Goal: Task Accomplishment & Management: Manage account settings

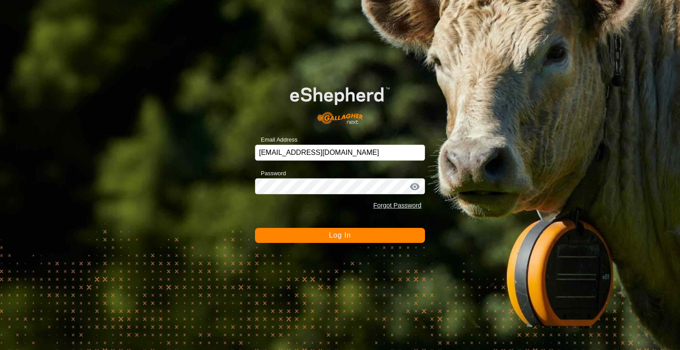
click at [255, 228] on button "Log In" at bounding box center [340, 235] width 170 height 15
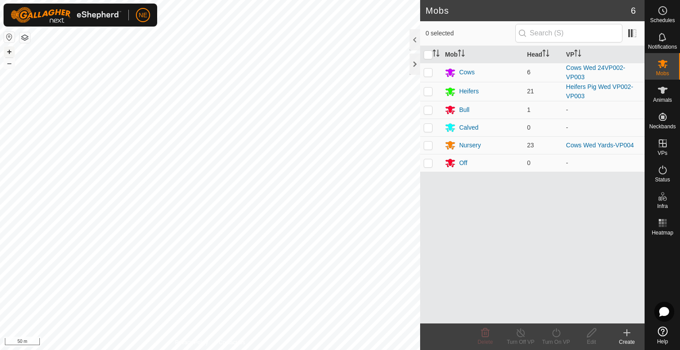
click at [5, 54] on button "+" at bounding box center [9, 51] width 11 height 11
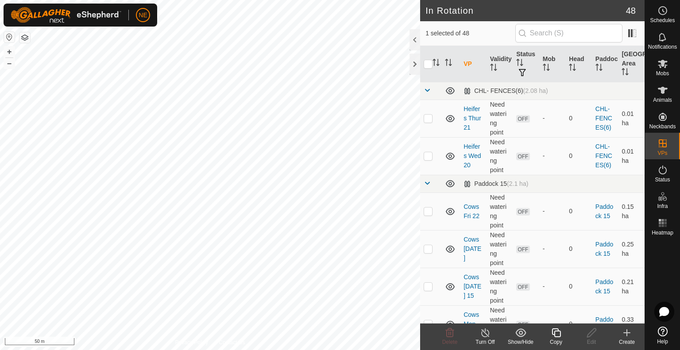
click at [563, 334] on copy-svg-icon at bounding box center [555, 333] width 35 height 11
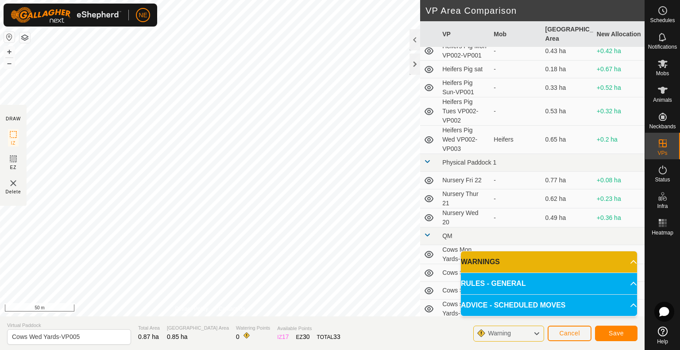
scroll to position [735, 0]
click at [41, 341] on input "Cows Wed Yards-VP005" at bounding box center [69, 336] width 124 height 15
type input "Cows Thur Yards-VP005"
click at [604, 329] on button "Save" at bounding box center [616, 333] width 42 height 15
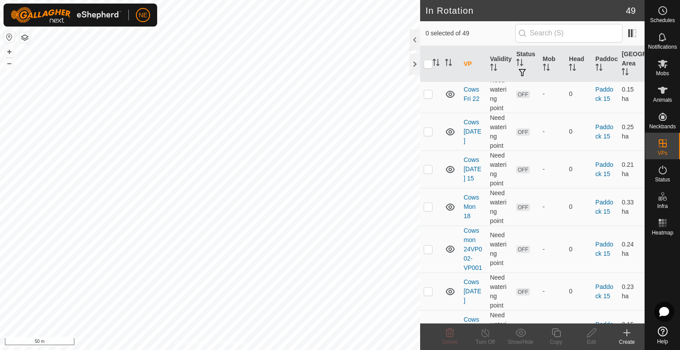
scroll to position [1935, 0]
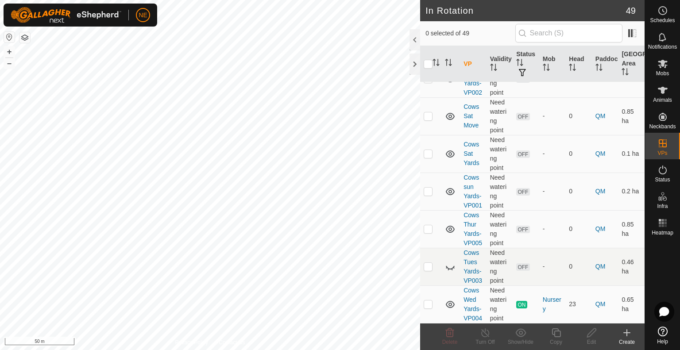
click at [185, 0] on html "NE Schedules Notifications Mobs Animals Neckbands VPs Status Infra Heatmap Help…" at bounding box center [340, 175] width 680 height 350
checkbox input "true"
click at [553, 338] on icon at bounding box center [556, 333] width 11 height 11
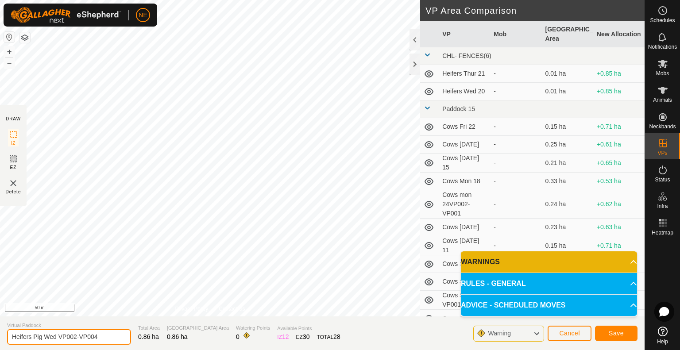
click at [57, 339] on input "Heifers Pig Wed VP002-VP004" at bounding box center [69, 336] width 124 height 15
type input "Heifers Pig Thur VP002-VP004"
click at [634, 330] on button "Save" at bounding box center [616, 333] width 42 height 15
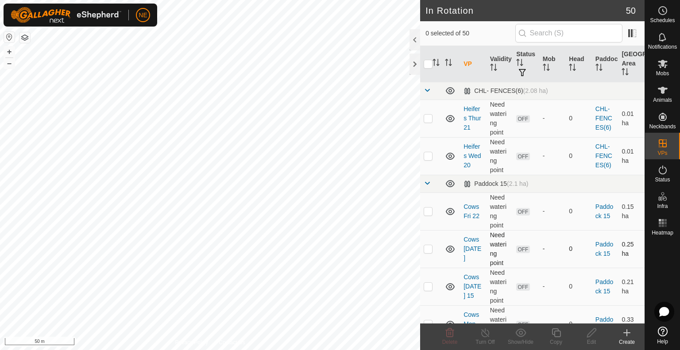
checkbox input "true"
click at [561, 335] on copy-svg-icon at bounding box center [555, 333] width 35 height 11
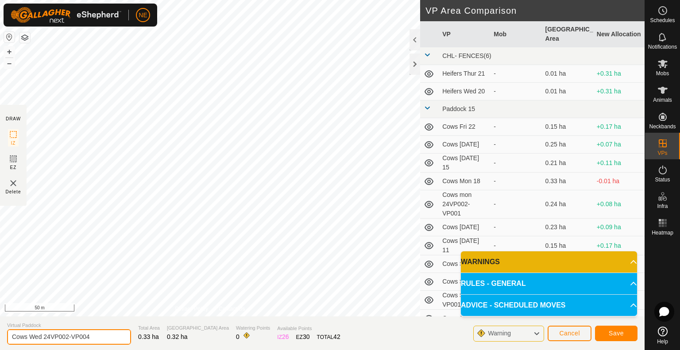
click at [42, 336] on input "Cows Wed 24VP002-VP004" at bounding box center [69, 336] width 124 height 15
type input "Cows Thur 24VP002-VP004"
click at [604, 331] on button "Save" at bounding box center [616, 333] width 42 height 15
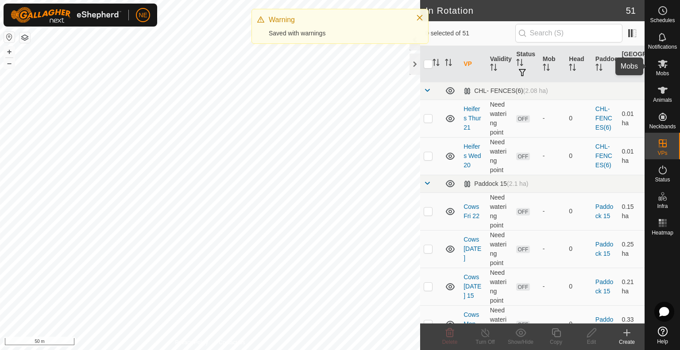
click at [667, 67] on es-mob-svg-icon at bounding box center [663, 64] width 16 height 14
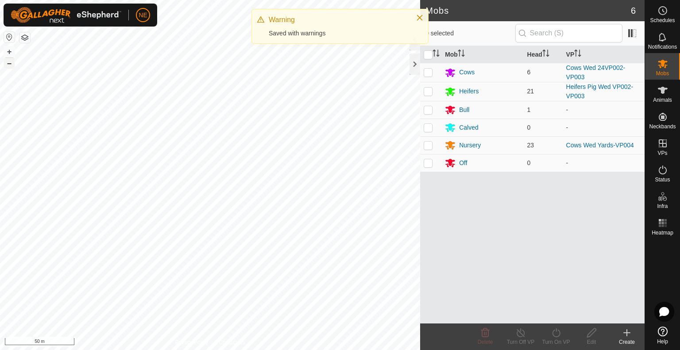
click at [4, 67] on button "–" at bounding box center [9, 63] width 11 height 11
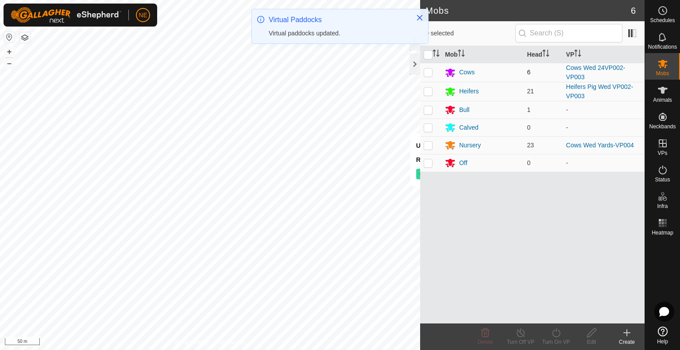
click at [428, 74] on p-checkbox at bounding box center [428, 72] width 9 height 7
checkbox input "true"
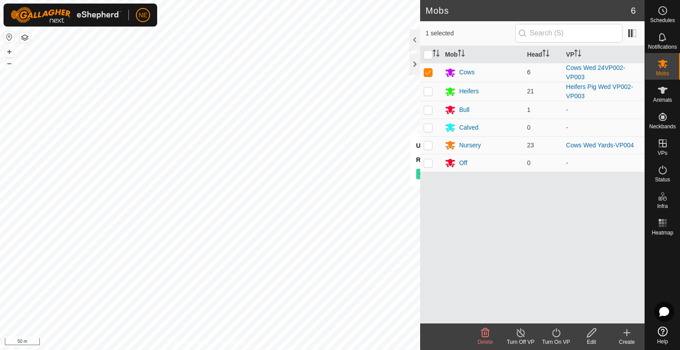
click at [555, 336] on icon at bounding box center [556, 333] width 11 height 11
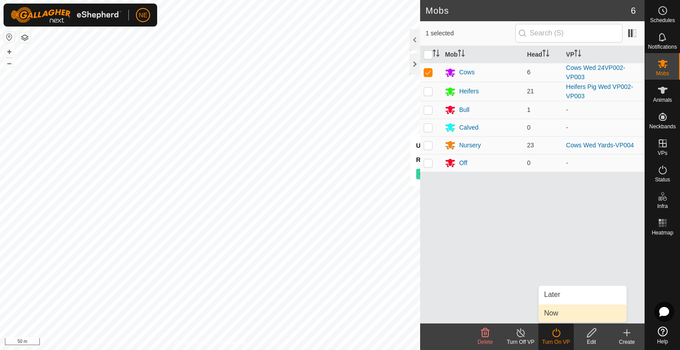
click at [562, 313] on link "Now" at bounding box center [583, 313] width 88 height 18
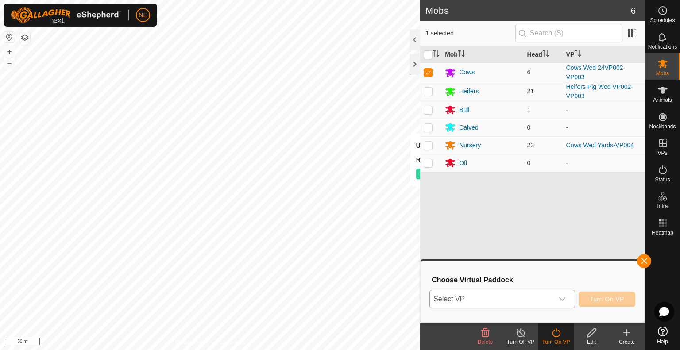
click at [565, 298] on icon "dropdown trigger" at bounding box center [562, 299] width 6 height 4
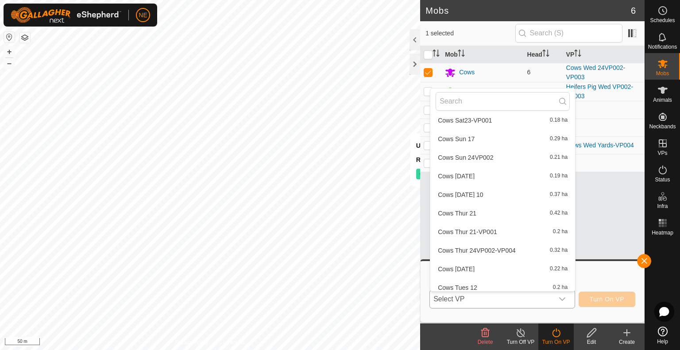
scroll to position [253, 0]
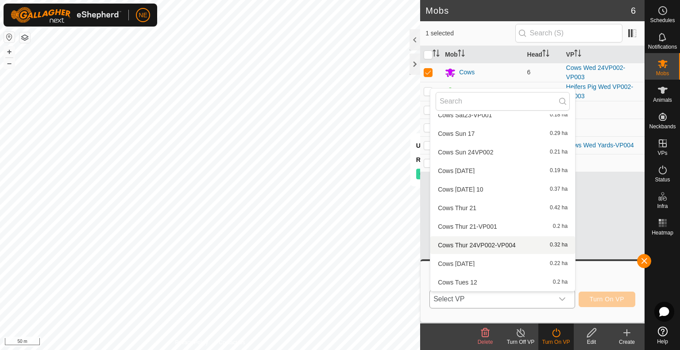
click at [491, 240] on li "Cows Thur 24VP002-VP004 0.32 ha" at bounding box center [502, 245] width 145 height 18
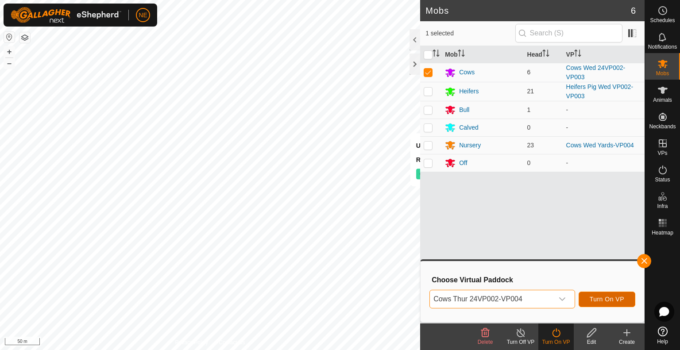
click at [616, 295] on button "Turn On VP" at bounding box center [606, 299] width 57 height 15
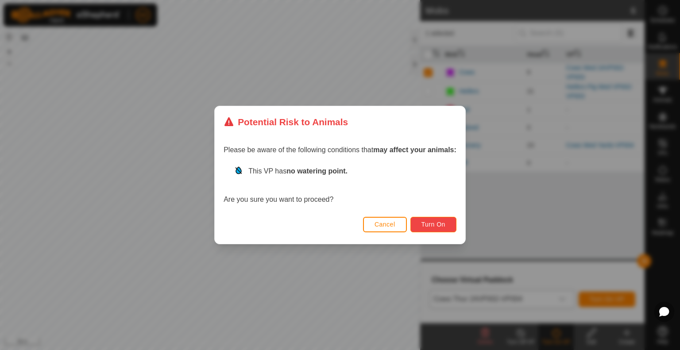
click at [445, 222] on span "Turn On" at bounding box center [433, 224] width 24 height 7
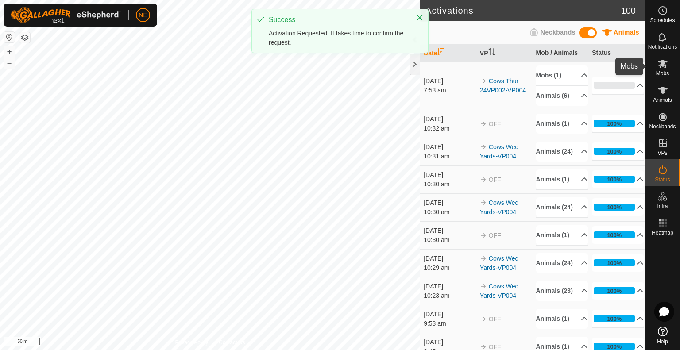
click at [666, 64] on icon at bounding box center [662, 63] width 11 height 11
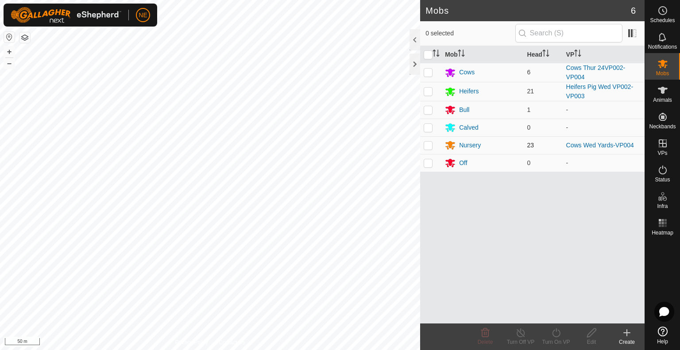
click at [426, 143] on p-checkbox at bounding box center [428, 145] width 9 height 7
checkbox input "true"
click at [555, 336] on icon at bounding box center [556, 333] width 11 height 11
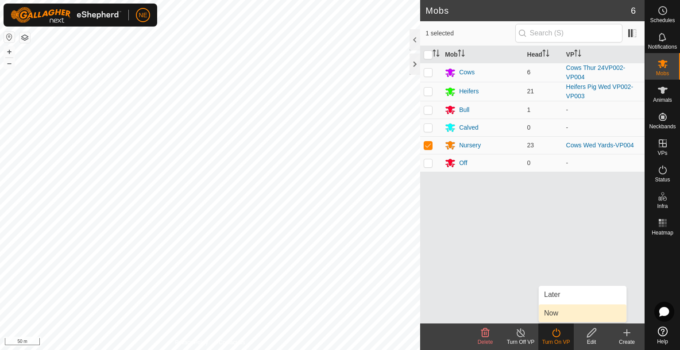
click at [558, 318] on link "Now" at bounding box center [583, 313] width 88 height 18
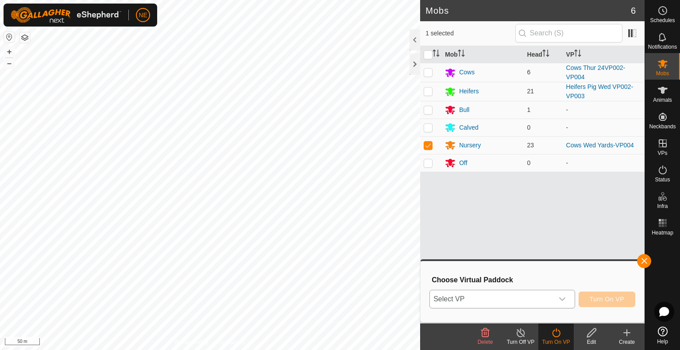
click at [563, 302] on icon "dropdown trigger" at bounding box center [562, 299] width 7 height 7
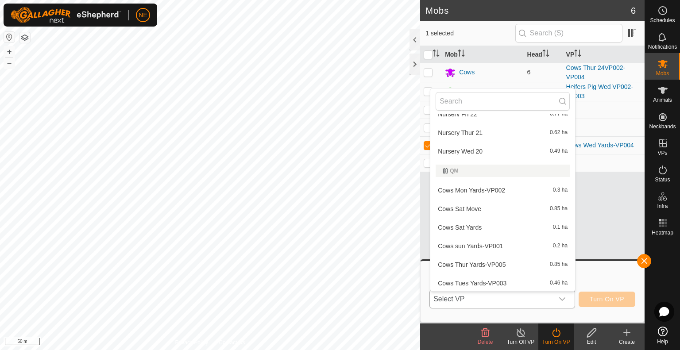
scroll to position [892, 0]
click at [476, 247] on li "Cows Thur Yards-VP005 0.85 ha" at bounding box center [502, 245] width 145 height 18
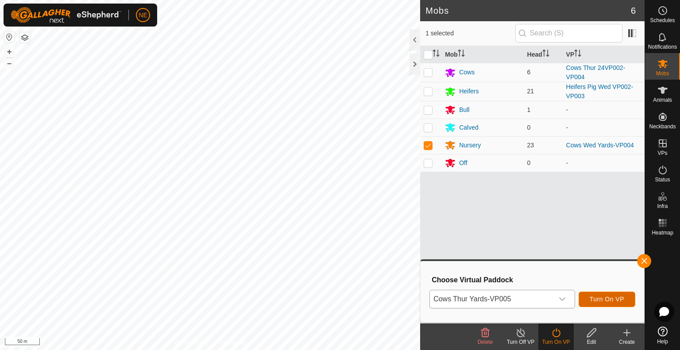
click at [587, 302] on button "Turn On VP" at bounding box center [606, 299] width 57 height 15
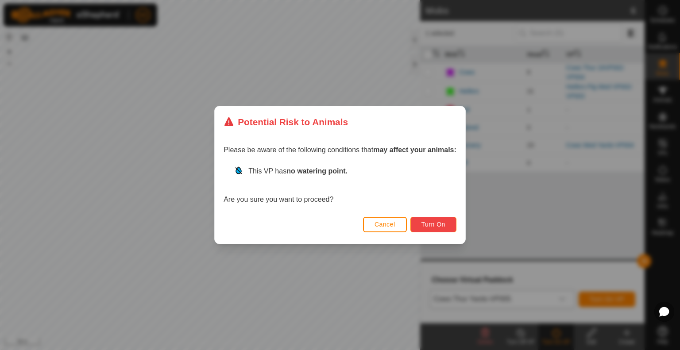
click at [434, 221] on span "Turn On" at bounding box center [433, 224] width 24 height 7
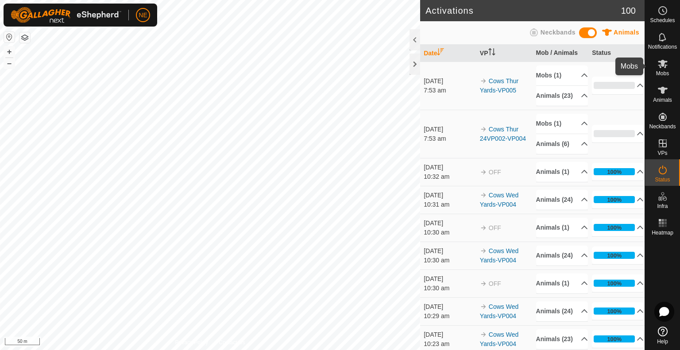
click at [657, 67] on icon at bounding box center [662, 63] width 11 height 11
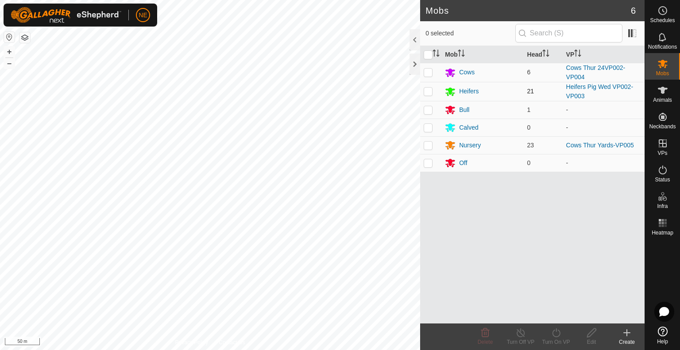
click at [428, 95] on td at bounding box center [430, 91] width 21 height 19
checkbox input "true"
click at [559, 334] on icon at bounding box center [556, 332] width 8 height 9
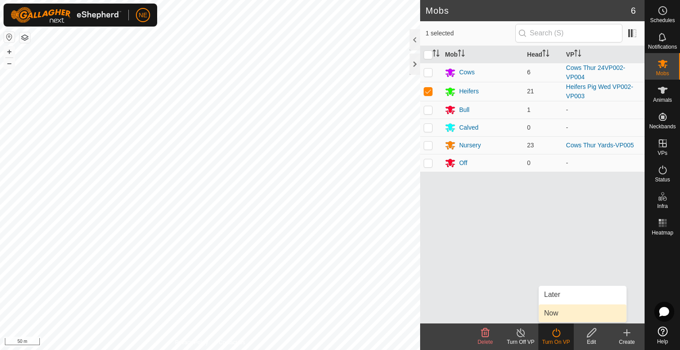
click at [559, 314] on link "Now" at bounding box center [583, 313] width 88 height 18
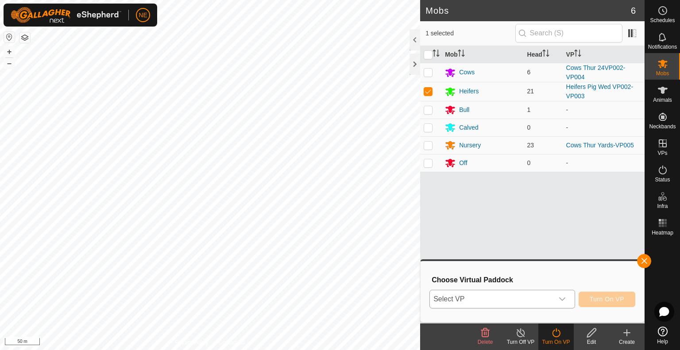
click at [562, 302] on icon "dropdown trigger" at bounding box center [562, 299] width 7 height 7
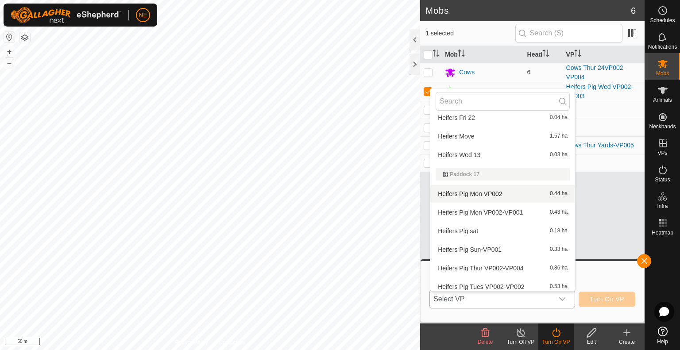
scroll to position [672, 0]
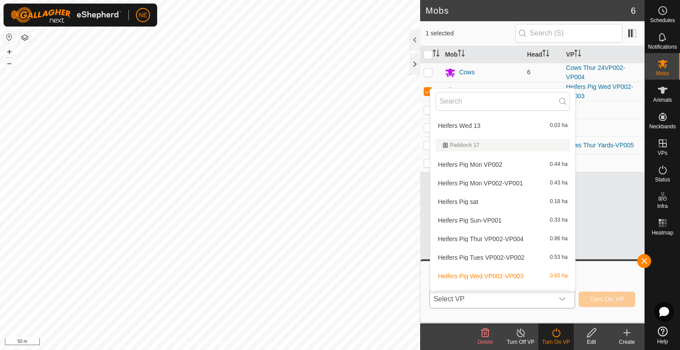
click at [494, 237] on li "Heifers Pig Thur VP002-VP004 0.86 ha" at bounding box center [502, 239] width 145 height 18
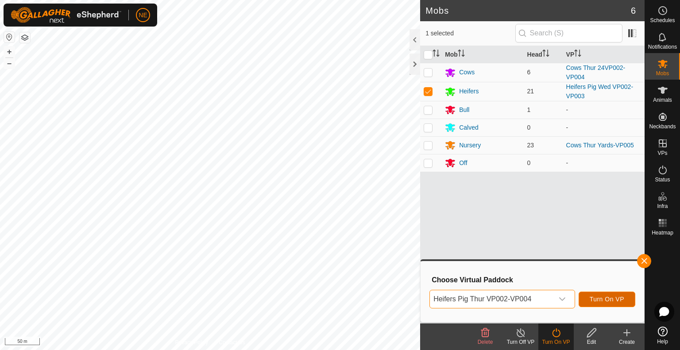
click at [593, 296] on span "Turn On VP" at bounding box center [607, 299] width 35 height 7
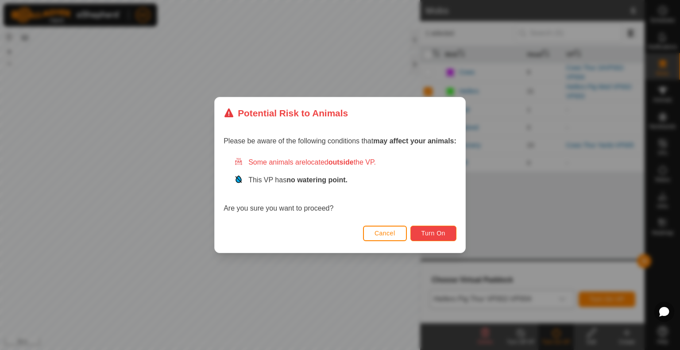
click at [450, 232] on button "Turn On" at bounding box center [433, 233] width 46 height 15
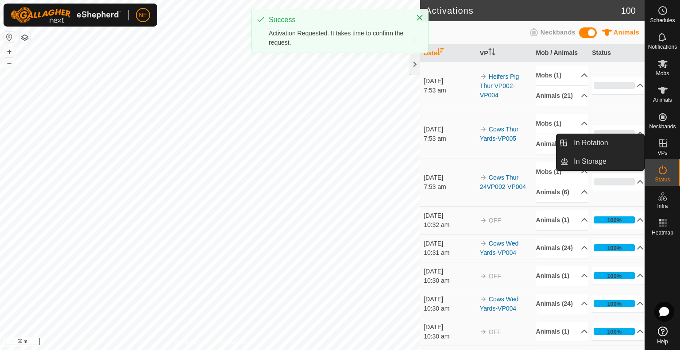
click at [661, 144] on icon at bounding box center [662, 143] width 11 height 11
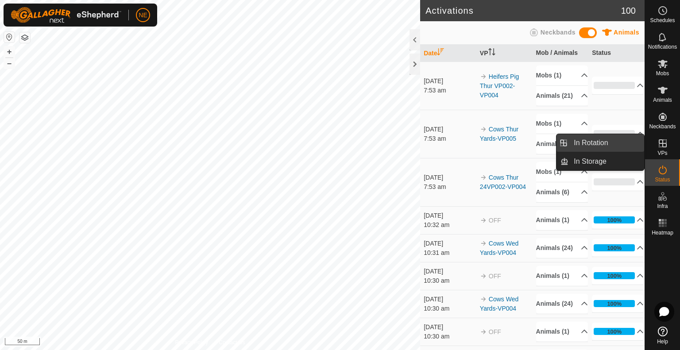
click at [596, 144] on link "In Rotation" at bounding box center [606, 143] width 76 height 18
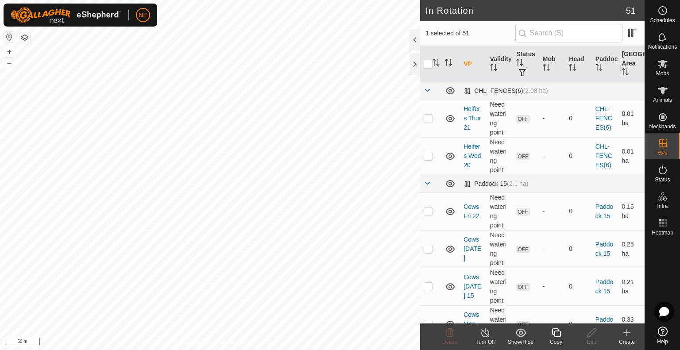
click at [429, 121] on p-checkbox at bounding box center [428, 118] width 9 height 7
checkbox input "true"
click at [431, 158] on p-checkbox at bounding box center [428, 155] width 9 height 7
checkbox input "true"
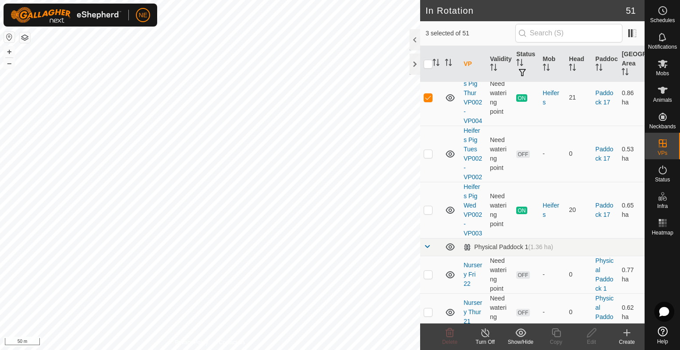
scroll to position [1622, 0]
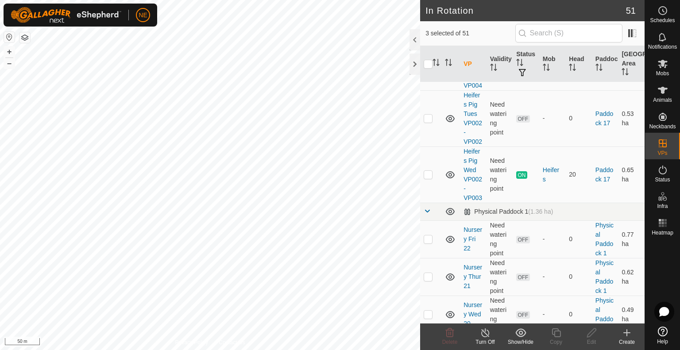
click at [428, 66] on p-checkbox at bounding box center [428, 61] width 9 height 7
checkbox input "false"
click at [446, 332] on icon at bounding box center [450, 332] width 8 height 9
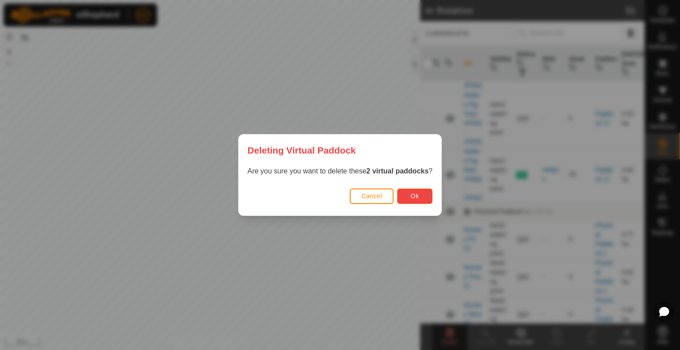
click at [418, 193] on span "Ok" at bounding box center [415, 196] width 8 height 7
checkbox input "false"
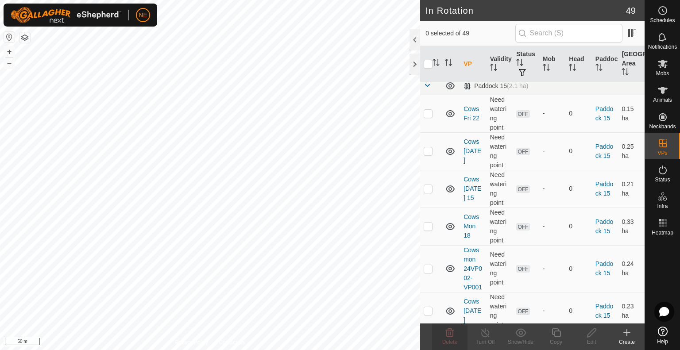
scroll to position [0, 0]
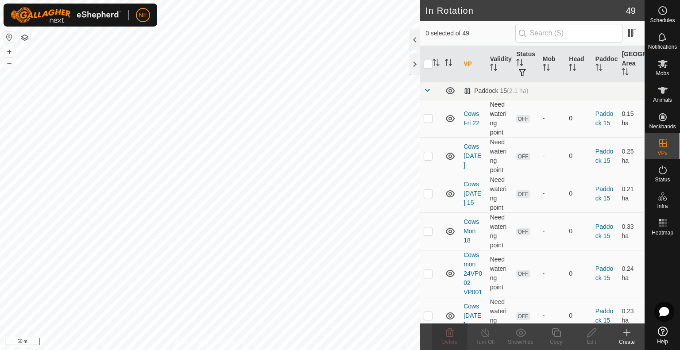
click at [431, 118] on p-checkbox at bounding box center [428, 118] width 9 height 7
checkbox input "true"
click at [427, 157] on p-checkbox at bounding box center [428, 155] width 9 height 7
checkbox input "true"
click at [430, 193] on p-checkbox at bounding box center [428, 193] width 9 height 7
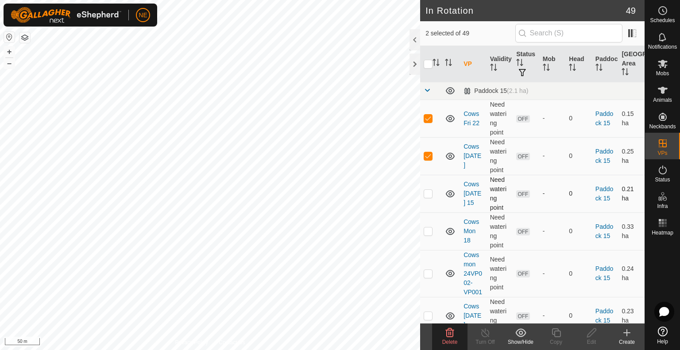
checkbox input "true"
click at [427, 235] on td at bounding box center [430, 231] width 21 height 38
checkbox input "true"
click at [430, 120] on p-checkbox at bounding box center [428, 118] width 9 height 7
checkbox input "false"
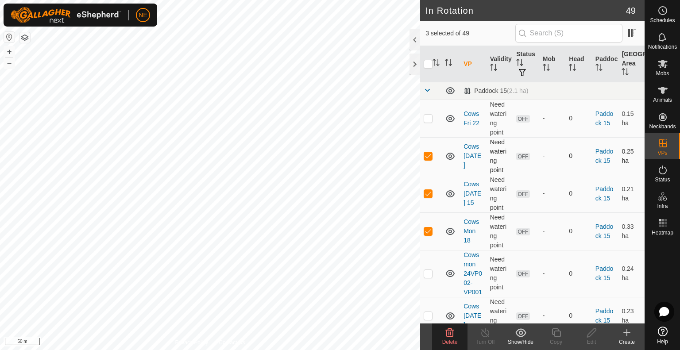
click at [431, 158] on p-checkbox at bounding box center [428, 155] width 9 height 7
checkbox input "false"
click at [428, 191] on p-checkbox at bounding box center [428, 193] width 9 height 7
checkbox input "false"
click at [430, 231] on p-checkbox at bounding box center [428, 230] width 9 height 7
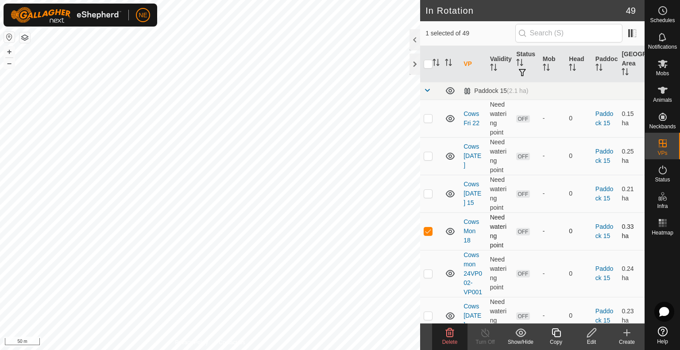
checkbox input "false"
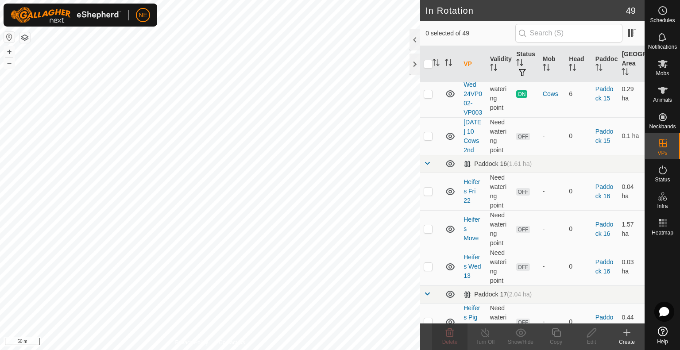
scroll to position [1156, 0]
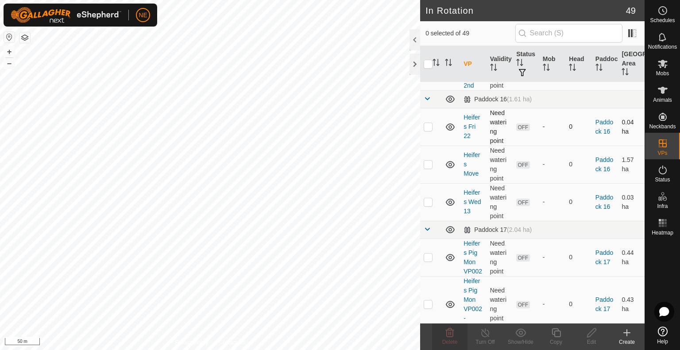
click at [427, 130] on p-checkbox at bounding box center [428, 126] width 9 height 7
checkbox input "true"
click at [427, 183] on td at bounding box center [430, 165] width 21 height 38
checkbox input "true"
click at [425, 205] on p-checkbox at bounding box center [428, 201] width 9 height 7
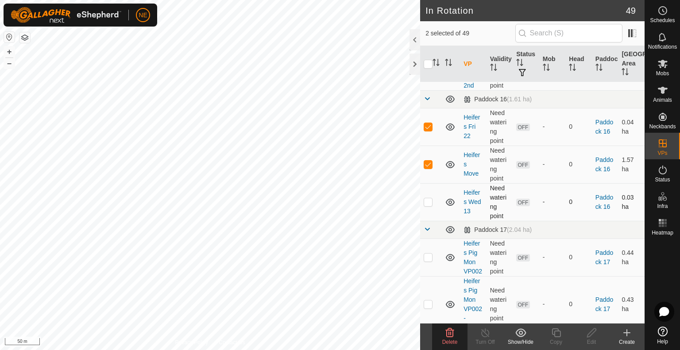
checkbox input "true"
click at [444, 335] on icon at bounding box center [449, 333] width 11 height 11
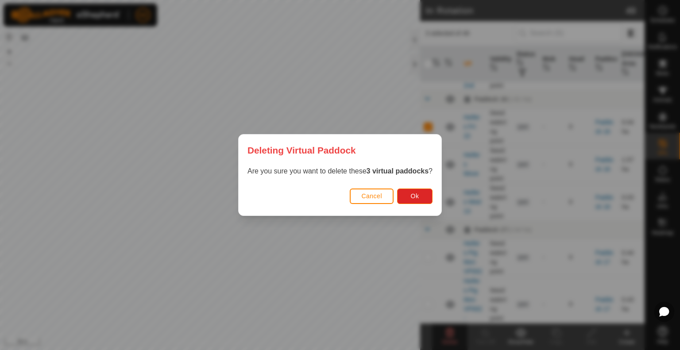
click at [420, 204] on div "Cancel Ok" at bounding box center [340, 200] width 203 height 30
click at [416, 197] on span "Ok" at bounding box center [415, 196] width 8 height 7
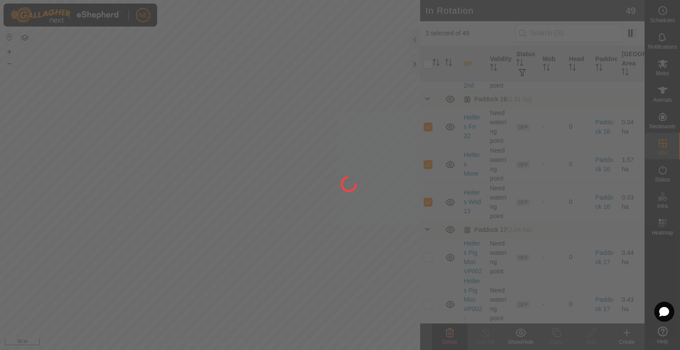
checkbox input "false"
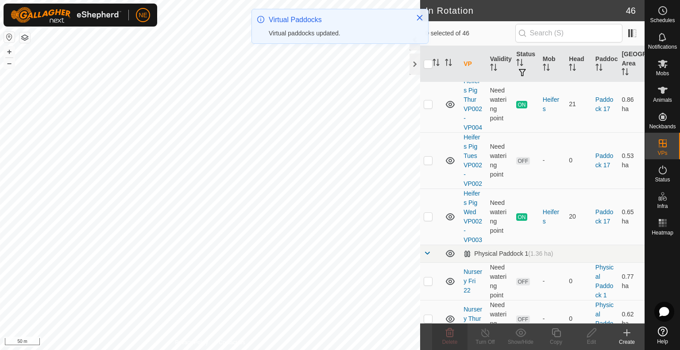
scroll to position [1428, 0]
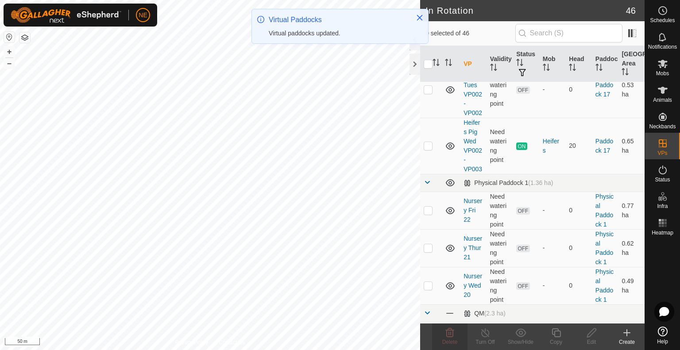
click at [639, 324] on div "Create" at bounding box center [626, 337] width 35 height 27
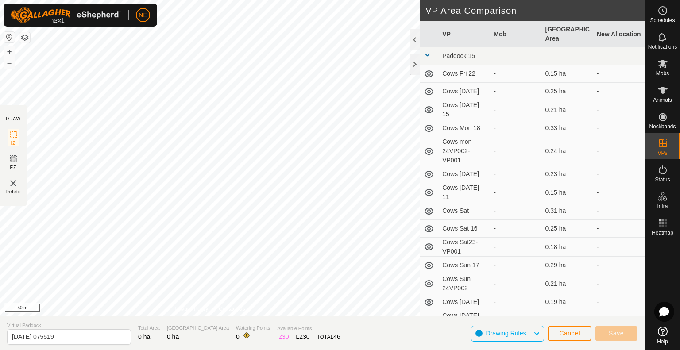
click at [570, 323] on div "Cancel Save" at bounding box center [592, 333] width 90 height 21
click at [570, 327] on button "Cancel" at bounding box center [569, 333] width 44 height 15
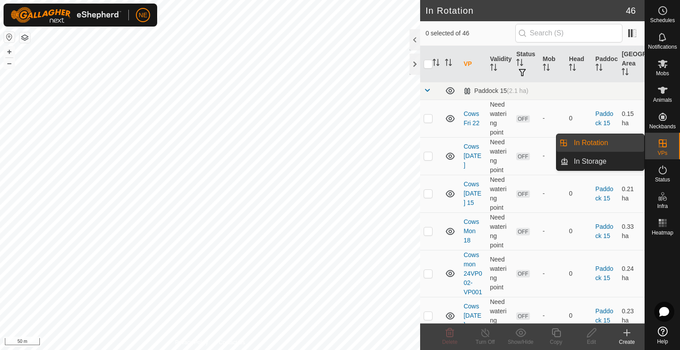
click at [670, 145] on div "VPs" at bounding box center [662, 146] width 35 height 27
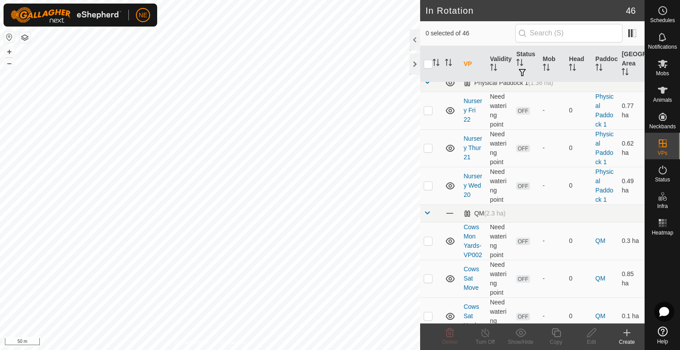
scroll to position [1593, 0]
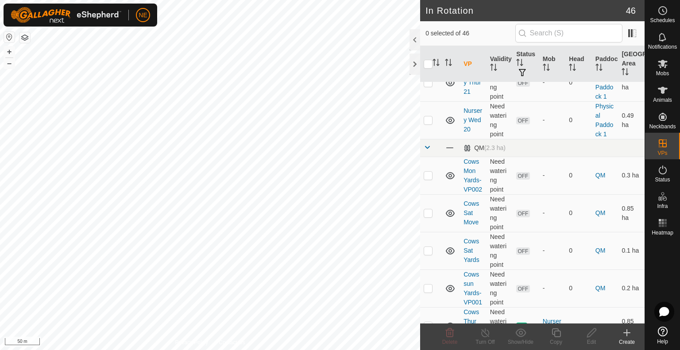
click at [427, 48] on p-checkbox at bounding box center [428, 44] width 9 height 7
checkbox input "true"
click at [427, 86] on p-checkbox at bounding box center [428, 82] width 9 height 7
checkbox input "true"
click at [432, 123] on p-checkbox at bounding box center [428, 119] width 9 height 7
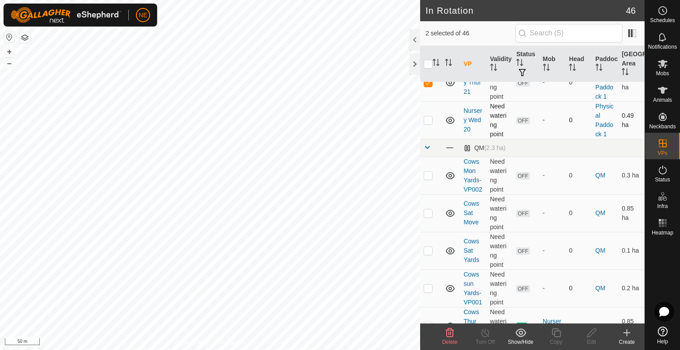
checkbox input "true"
click at [447, 335] on icon at bounding box center [449, 333] width 11 height 11
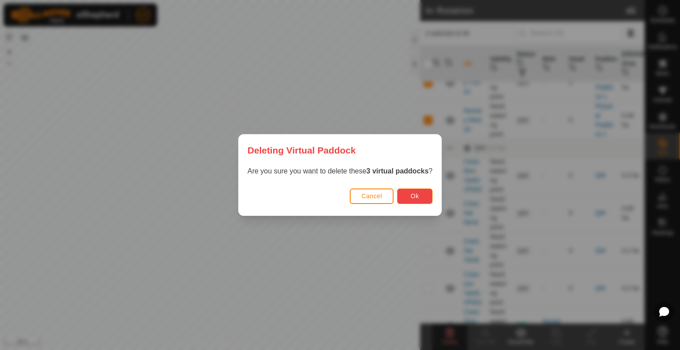
click at [411, 201] on button "Ok" at bounding box center [414, 196] width 35 height 15
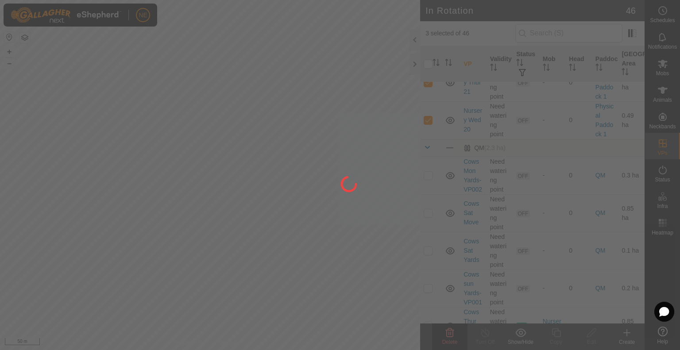
checkbox input "false"
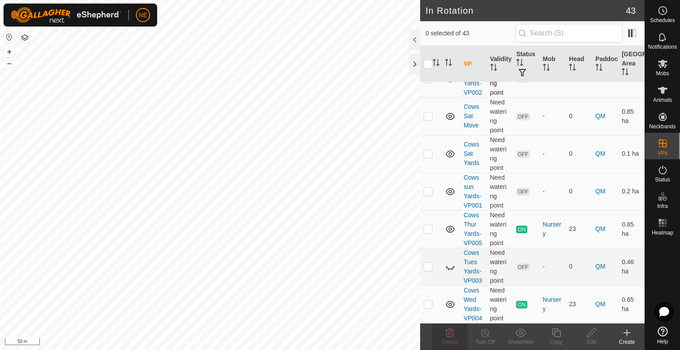
click at [424, 82] on p-checkbox at bounding box center [428, 78] width 9 height 7
click at [425, 82] on p-checkbox at bounding box center [428, 78] width 9 height 7
checkbox input "false"
click at [427, 135] on td at bounding box center [430, 116] width 21 height 38
checkbox input "true"
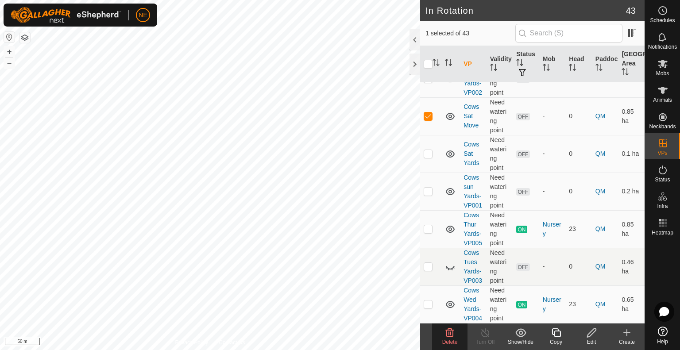
click at [443, 334] on delete-svg-icon at bounding box center [449, 333] width 35 height 11
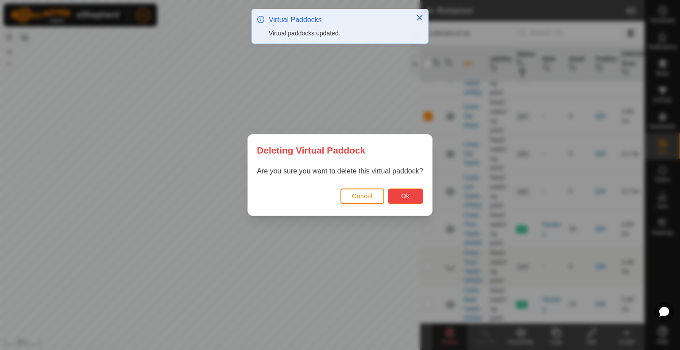
click at [413, 192] on button "Ok" at bounding box center [405, 196] width 35 height 15
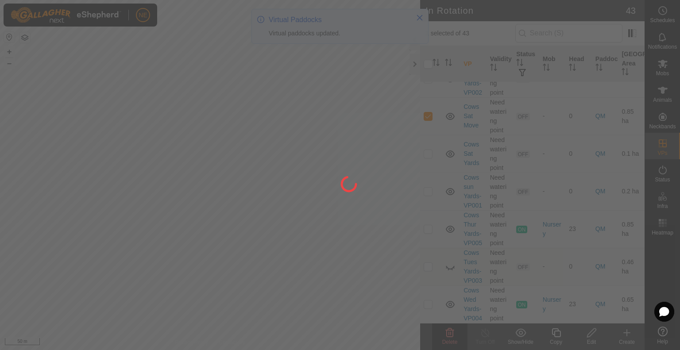
checkbox input "false"
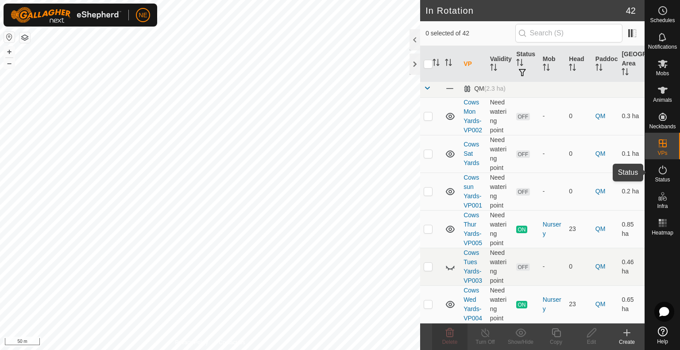
click at [664, 175] on icon at bounding box center [662, 170] width 11 height 11
